Goal: Complete application form

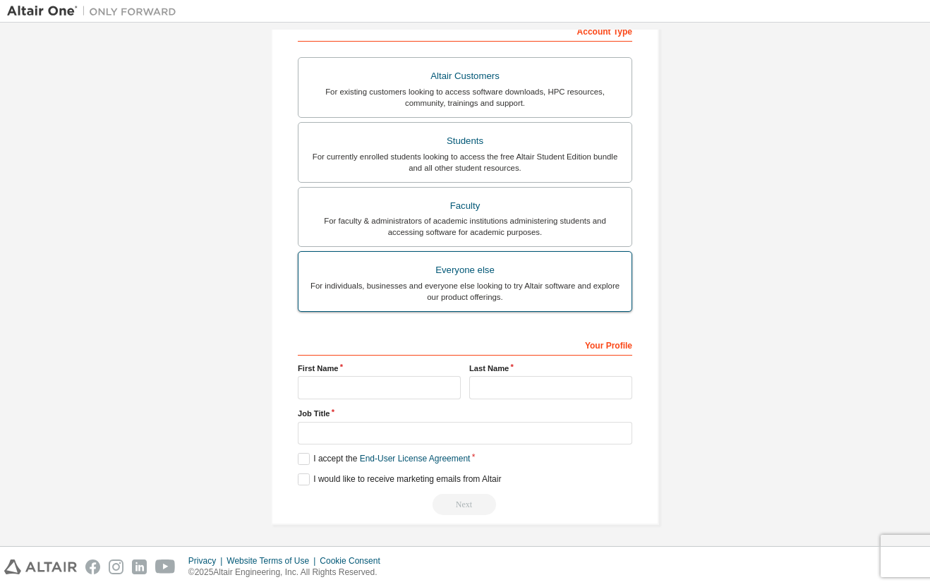
scroll to position [87, 0]
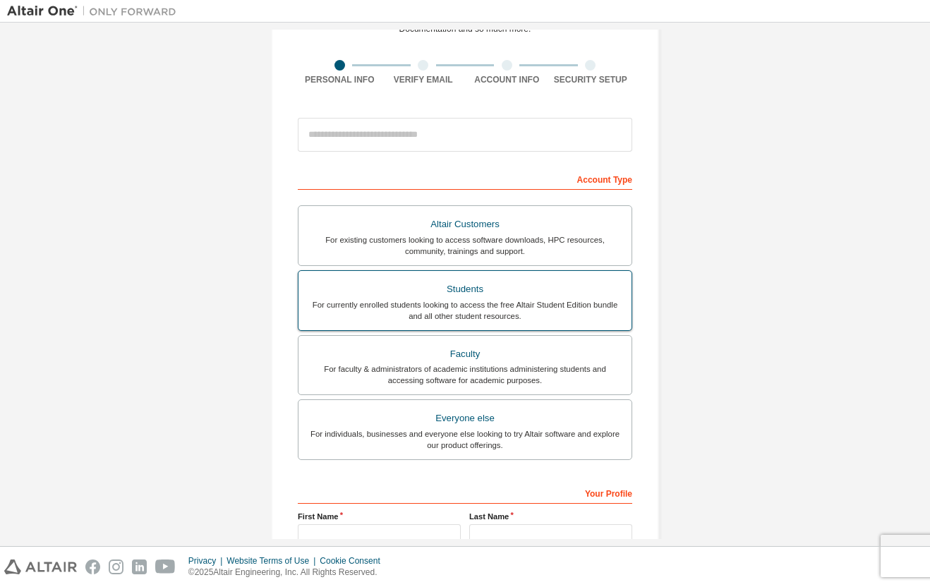
click at [445, 327] on label "Students For currently enrolled students looking to access the free Altair Stud…" at bounding box center [465, 300] width 334 height 61
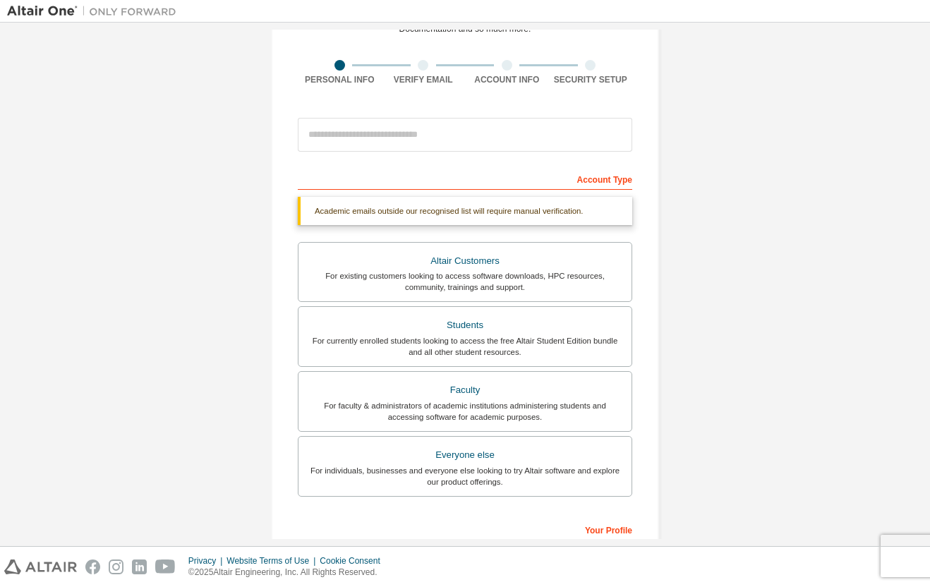
click at [426, 174] on div "Account Type" at bounding box center [465, 178] width 334 height 23
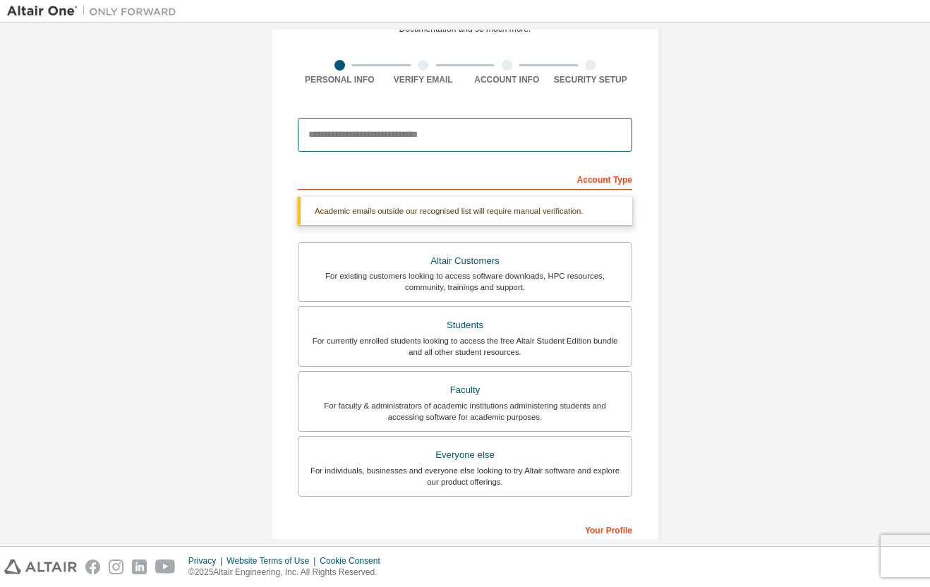
click at [548, 147] on input "email" at bounding box center [465, 135] width 334 height 34
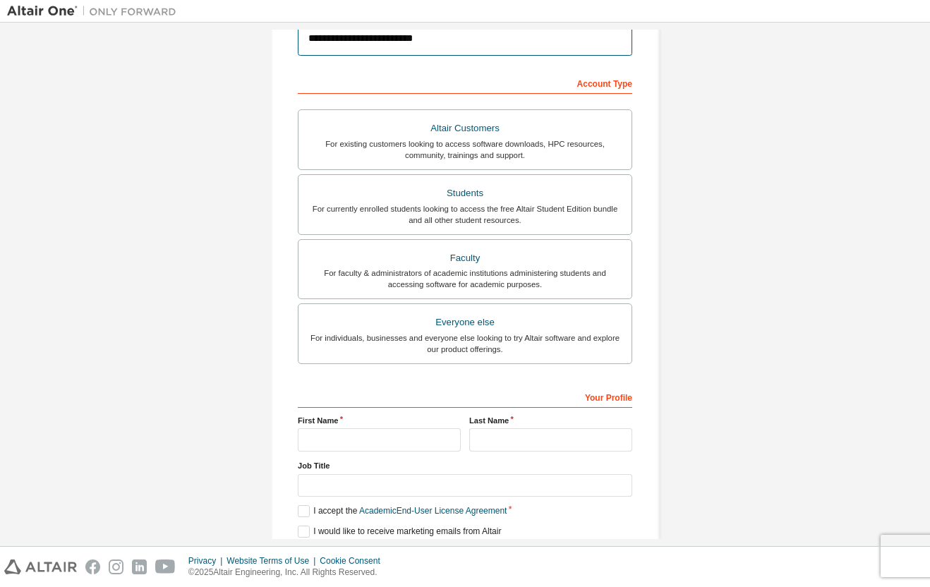
scroll to position [239, 0]
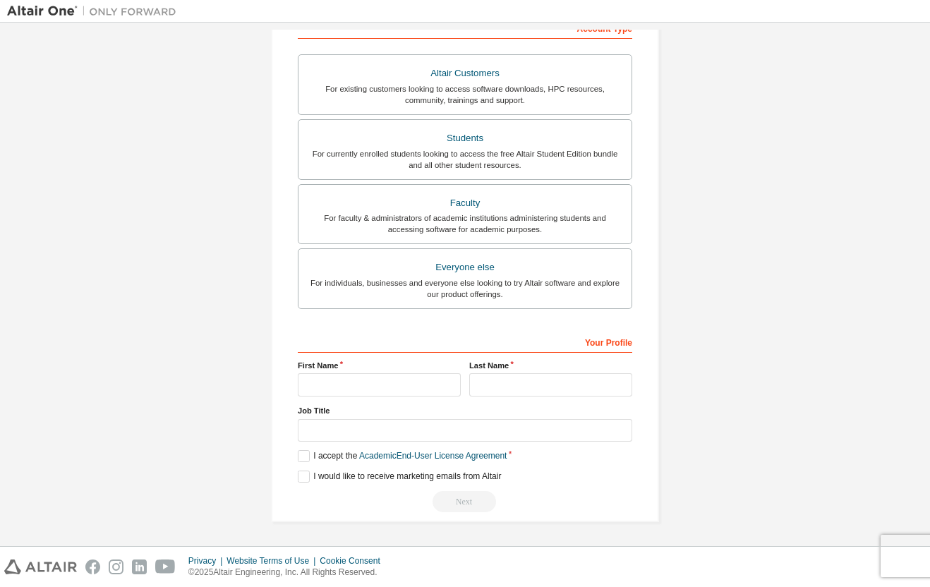
type input "**********"
click at [355, 378] on input "text" at bounding box center [379, 384] width 163 height 23
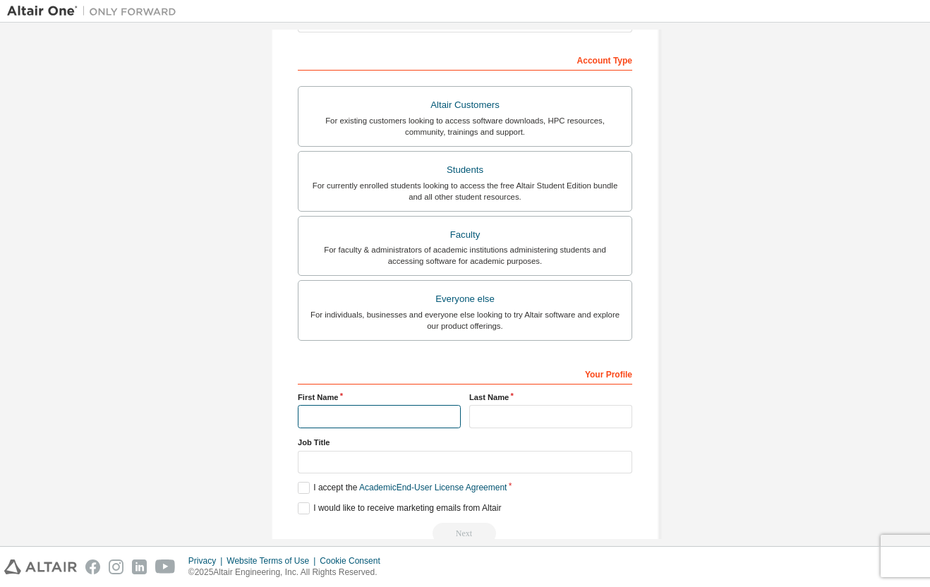
scroll to position [203, 0]
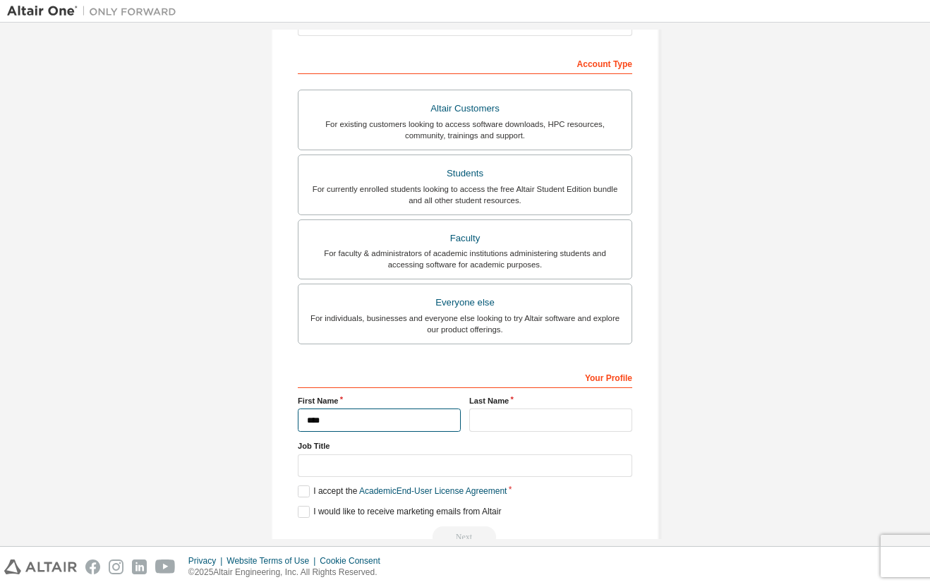
type input "****"
click at [592, 418] on input "text" at bounding box center [550, 420] width 163 height 23
type input "*"
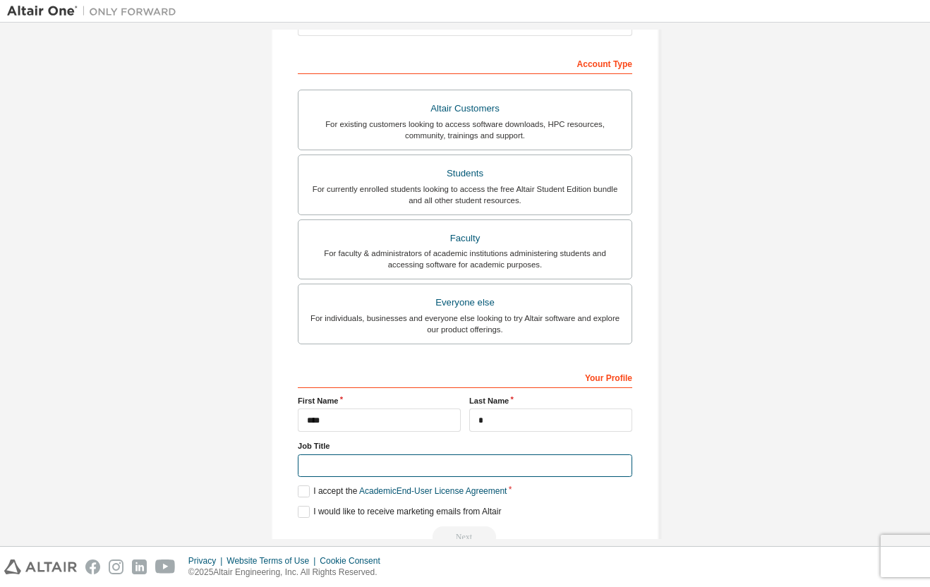
click at [483, 464] on input "text" at bounding box center [465, 465] width 334 height 23
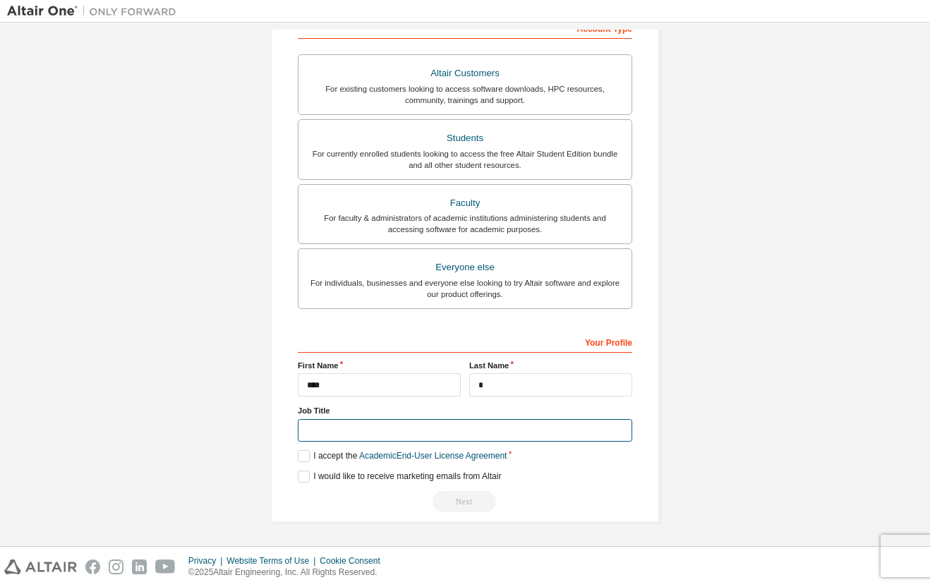
type input "*"
click at [301, 455] on label "I accept the Academic End-User License Agreement" at bounding box center [402, 456] width 209 height 12
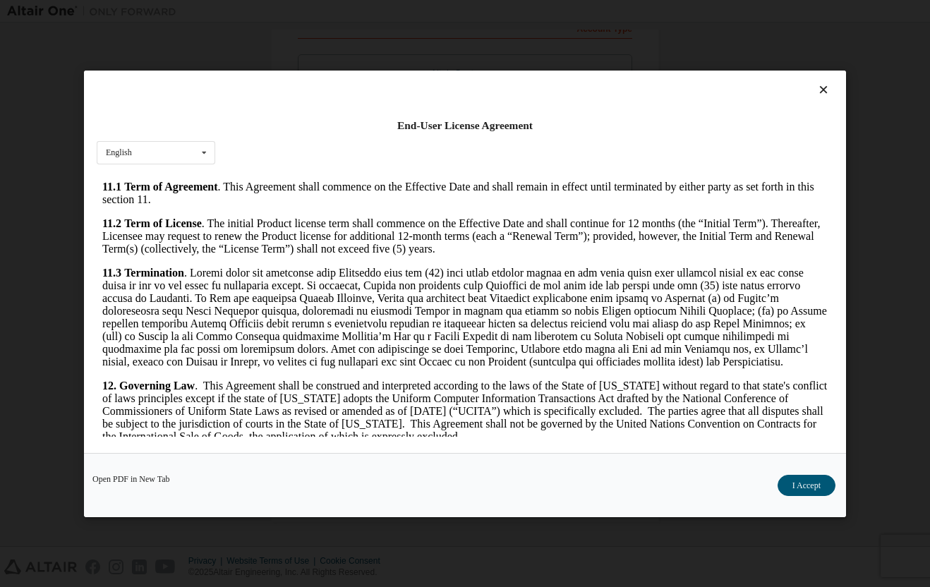
scroll to position [2374, 0]
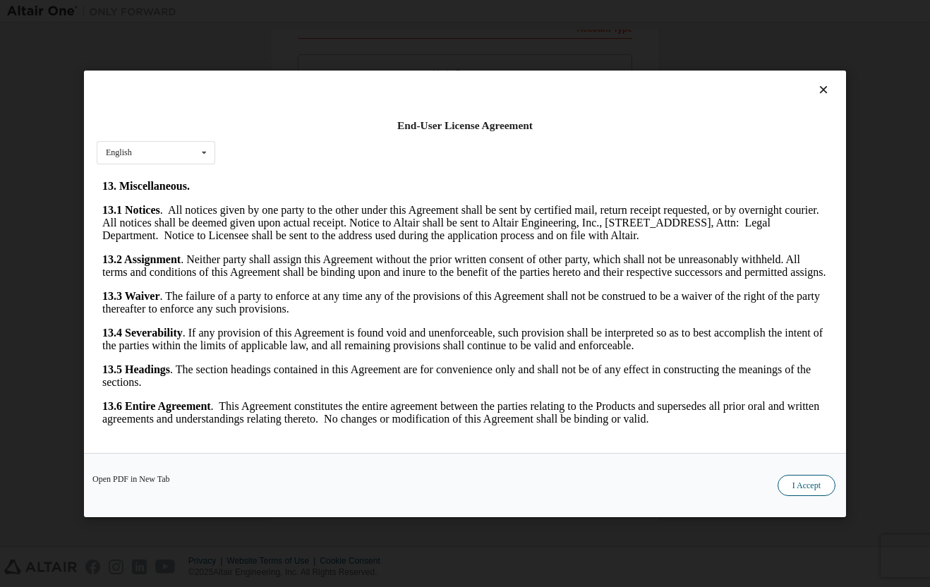
click at [797, 491] on button "I Accept" at bounding box center [807, 484] width 58 height 21
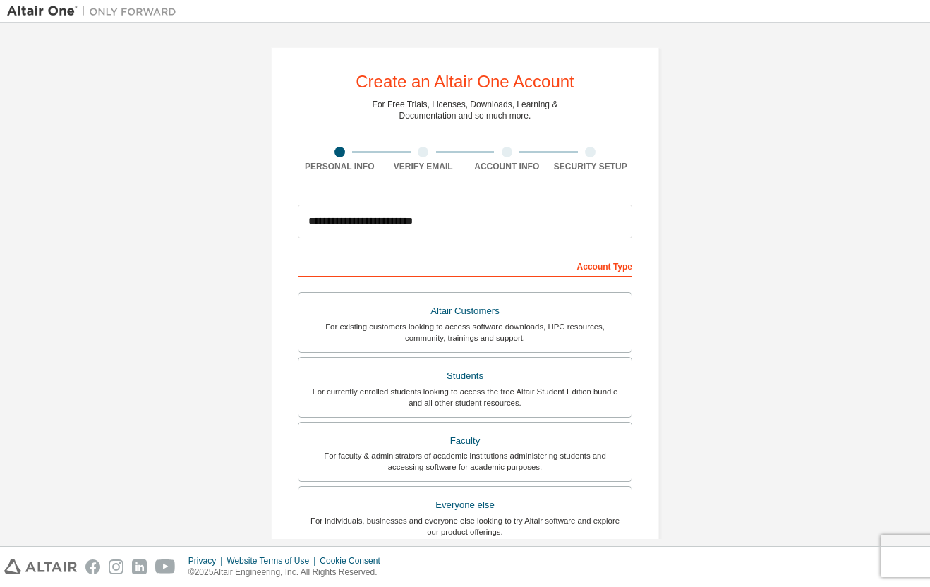
scroll to position [239, 0]
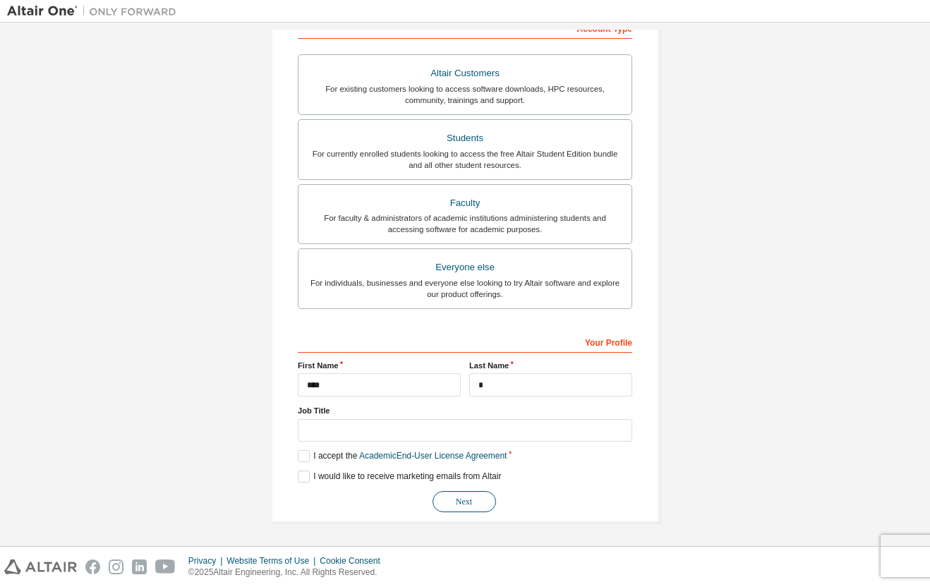
click at [450, 501] on button "Next" at bounding box center [465, 501] width 64 height 21
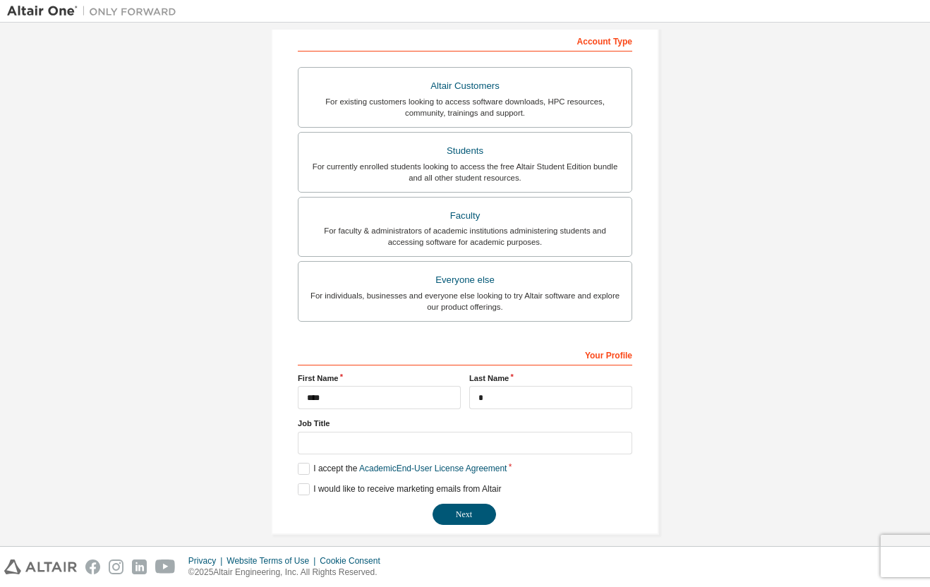
scroll to position [224, 0]
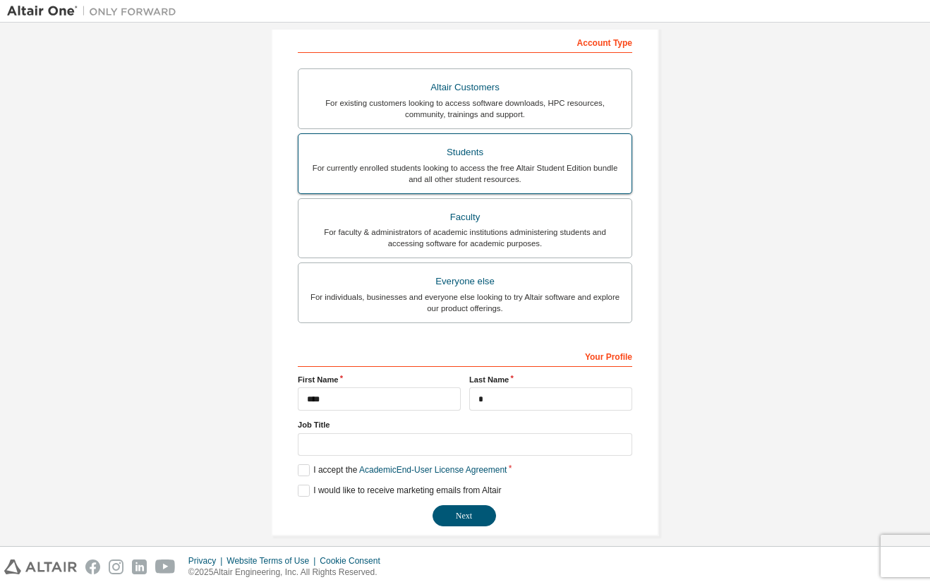
click at [411, 164] on div "For currently enrolled students looking to access the free Altair Student Editi…" at bounding box center [465, 173] width 316 height 23
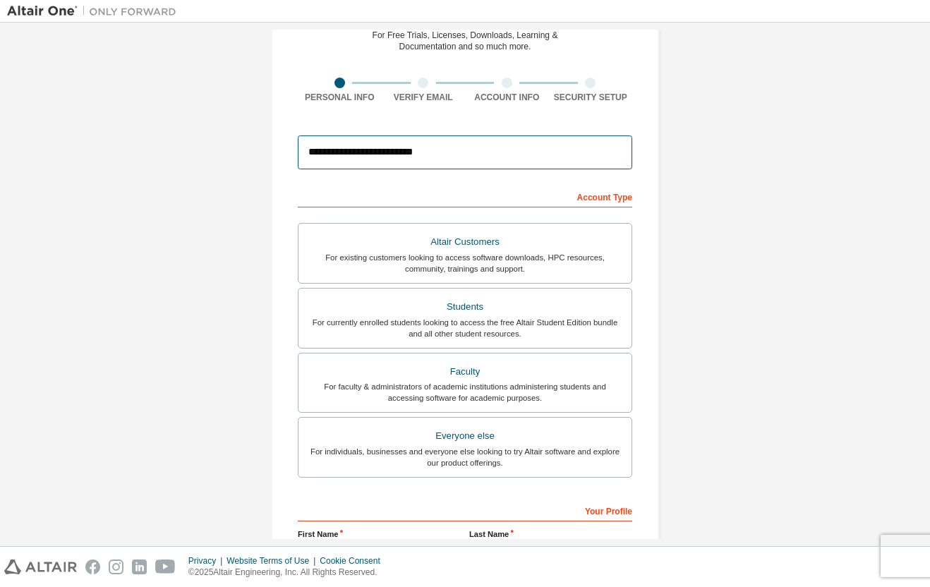
click at [449, 167] on input "**********" at bounding box center [465, 152] width 334 height 34
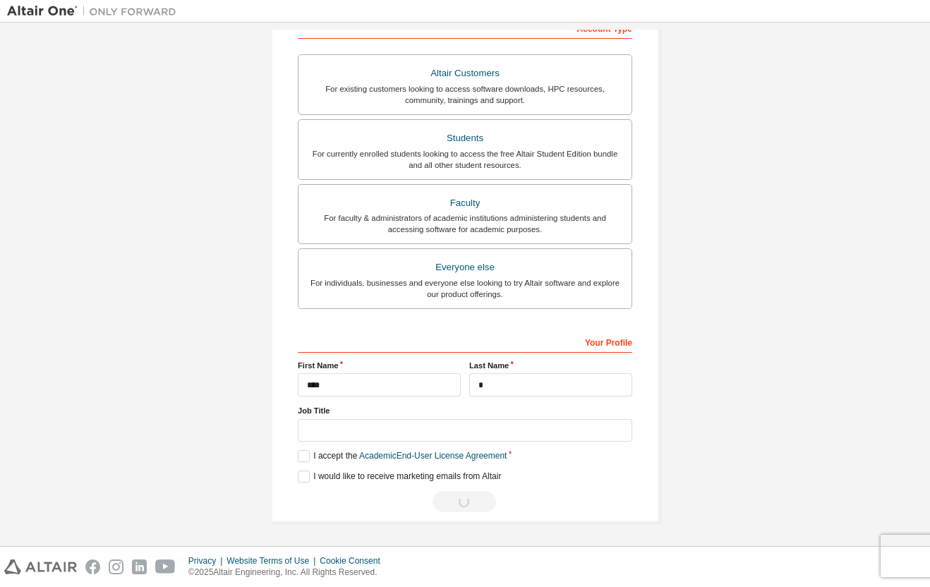
scroll to position [0, 0]
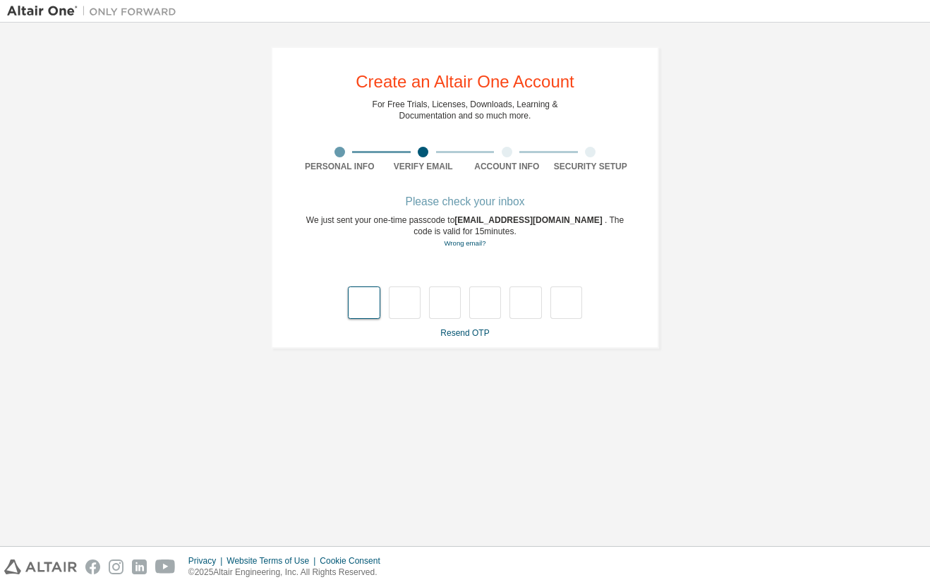
type input "*"
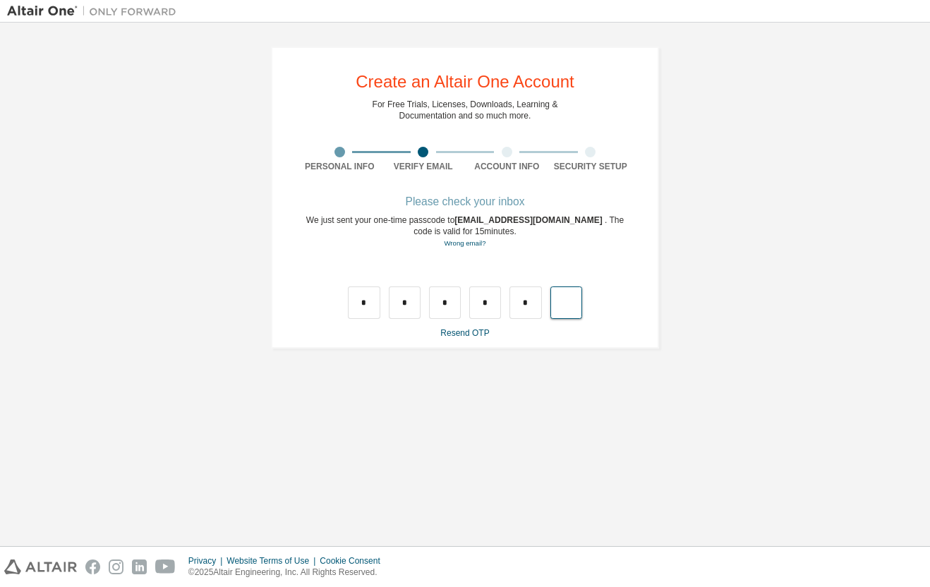
type input "*"
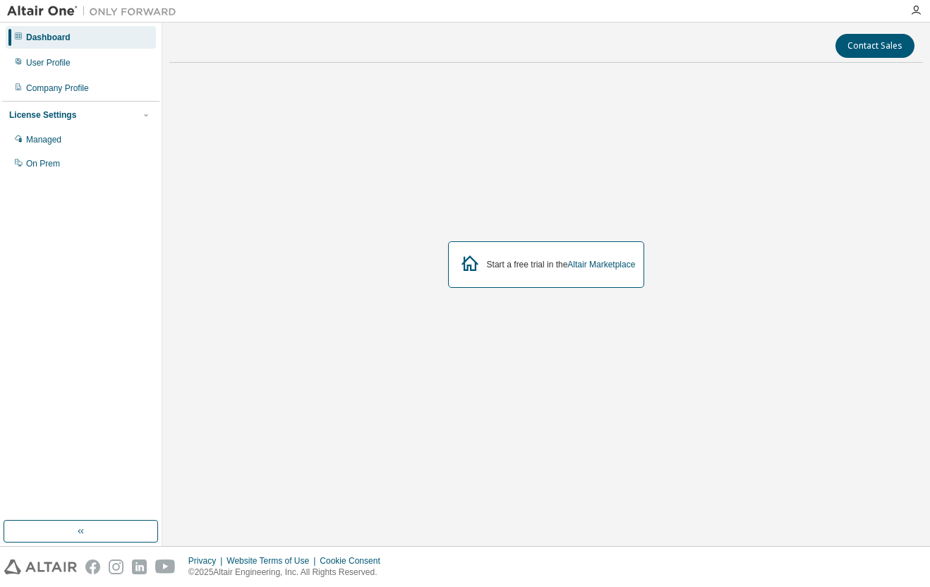
click at [92, 126] on div "License Settings Managed On Prem" at bounding box center [80, 139] width 157 height 76
click at [92, 134] on div "Managed" at bounding box center [81, 139] width 150 height 23
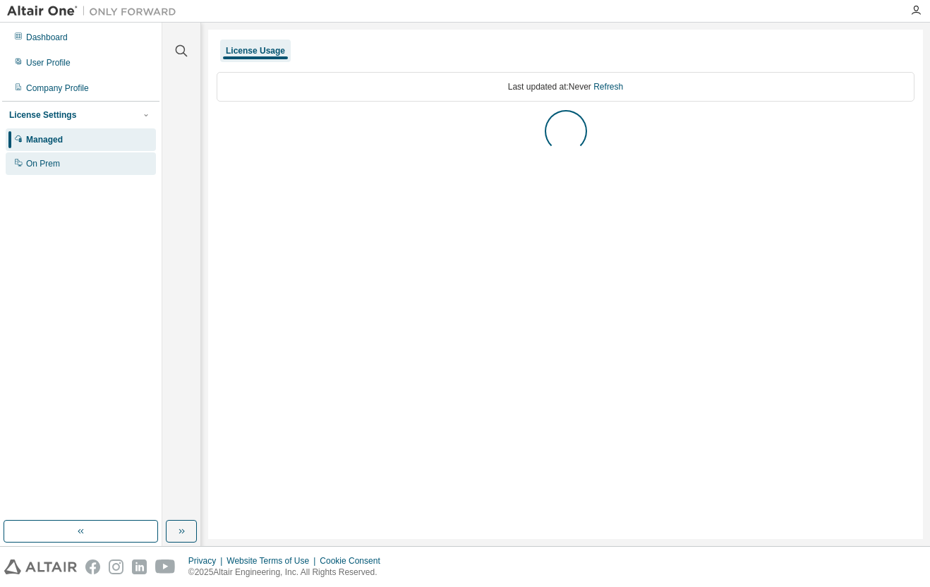
click at [92, 156] on div "On Prem" at bounding box center [81, 163] width 150 height 23
